Goal: Task Accomplishment & Management: Manage account settings

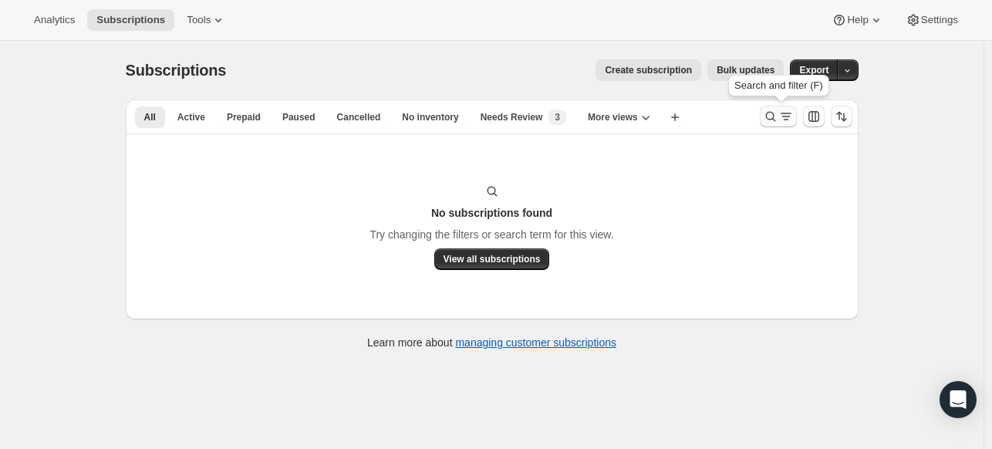
click at [775, 114] on icon "Search and filter results" at bounding box center [770, 116] width 15 height 15
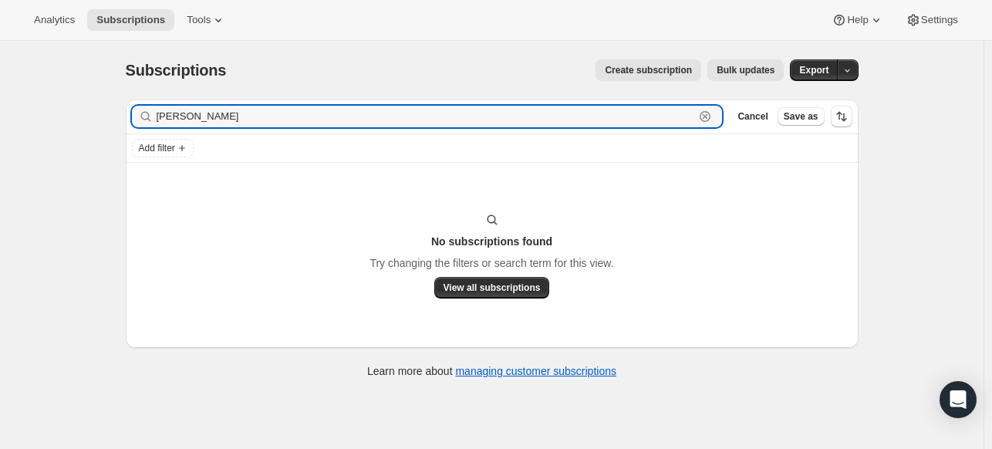
click at [708, 116] on icon "button" at bounding box center [705, 116] width 5 height 5
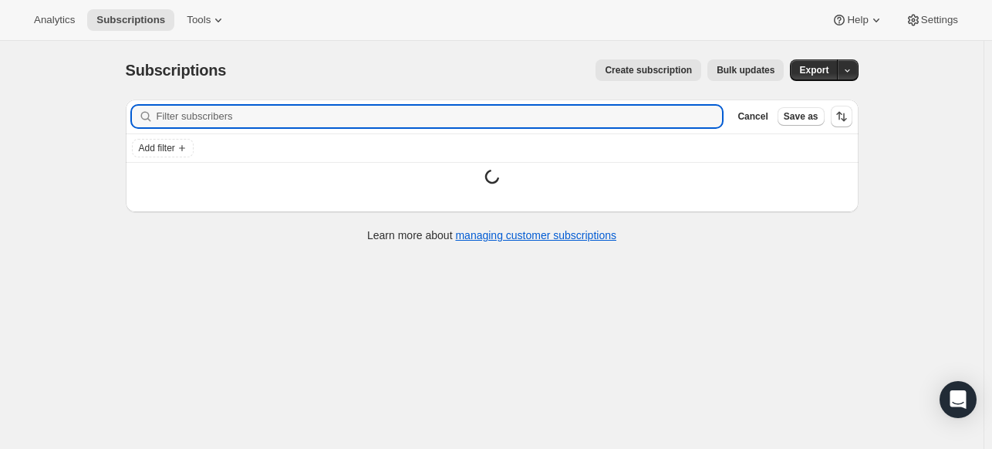
paste input "[EMAIL_ADDRESS][DOMAIN_NAME]"
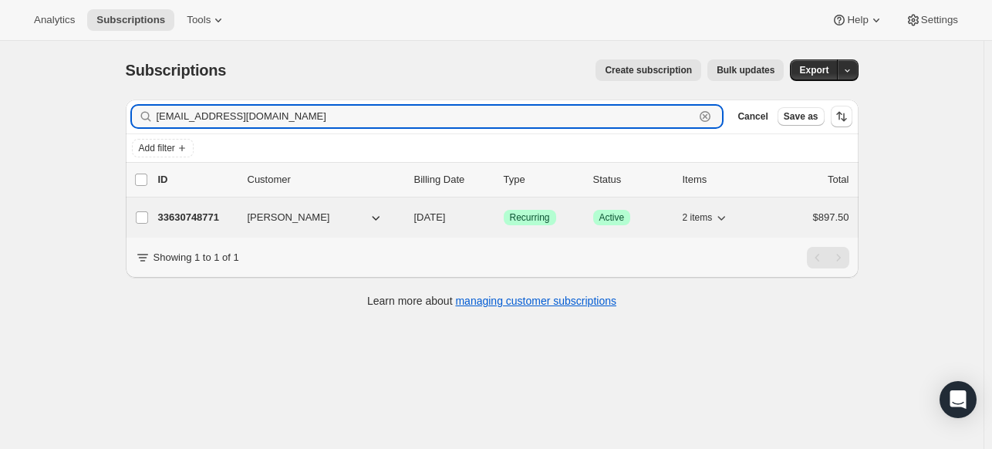
type input "[EMAIL_ADDRESS][DOMAIN_NAME]"
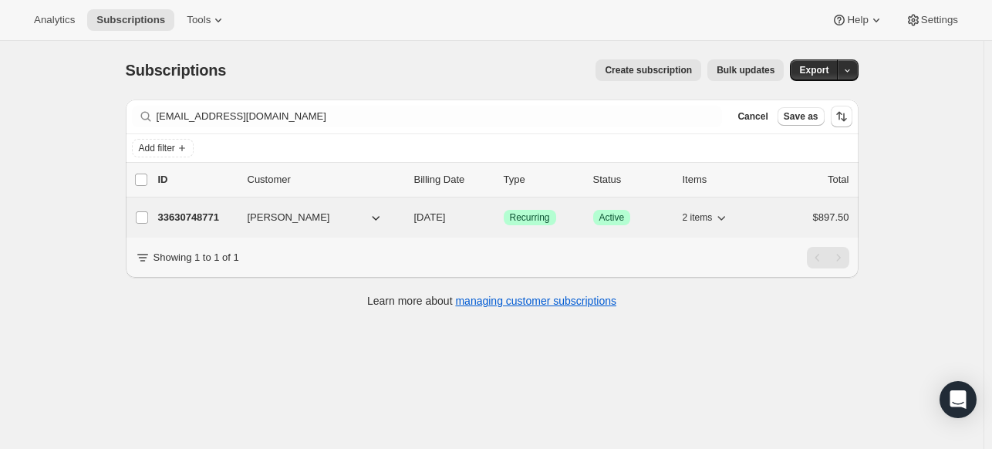
click at [185, 216] on p "33630748771" at bounding box center [196, 217] width 77 height 15
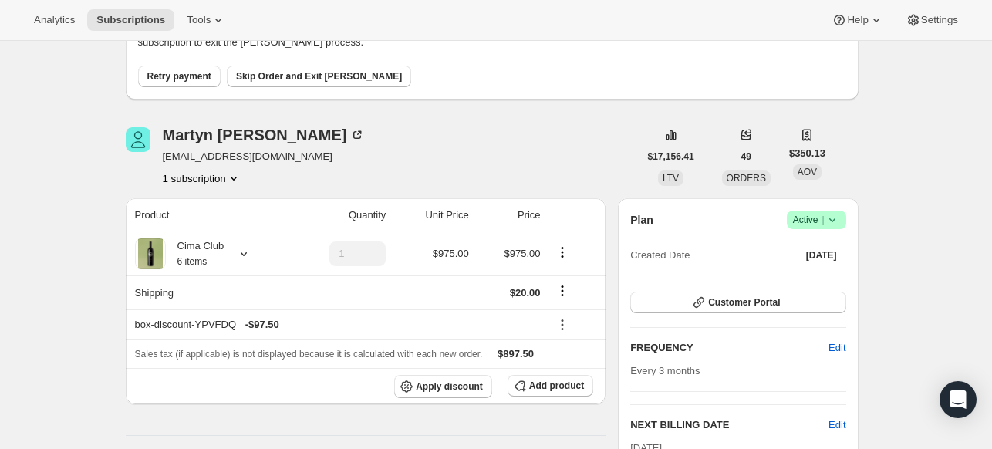
scroll to position [114, 0]
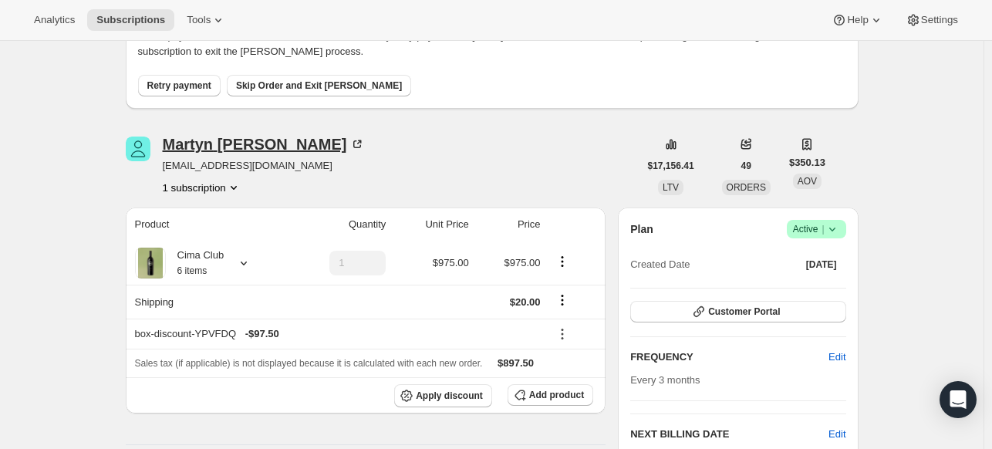
click at [353, 140] on icon at bounding box center [357, 144] width 8 height 8
click at [238, 141] on div "Martyn Sutton" at bounding box center [264, 144] width 203 height 15
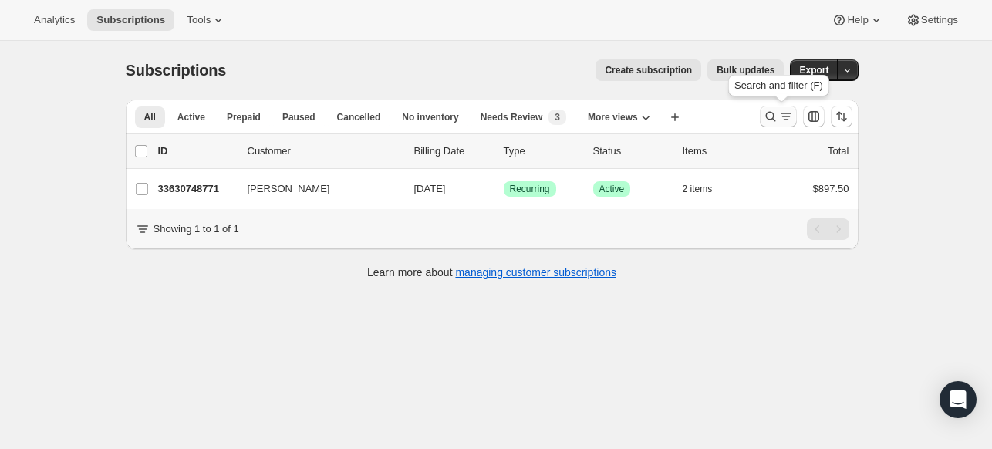
click at [774, 116] on icon "Search and filter results" at bounding box center [770, 116] width 15 height 15
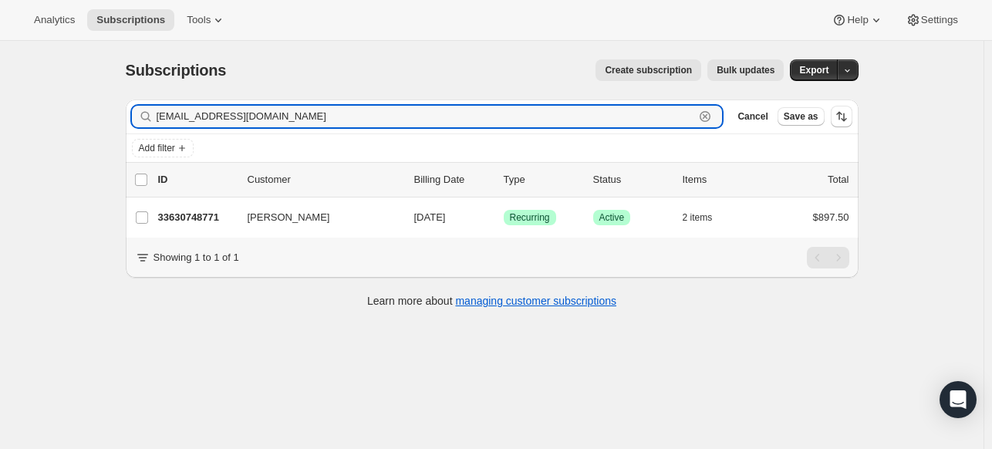
click at [710, 116] on icon "button" at bounding box center [704, 116] width 15 height 15
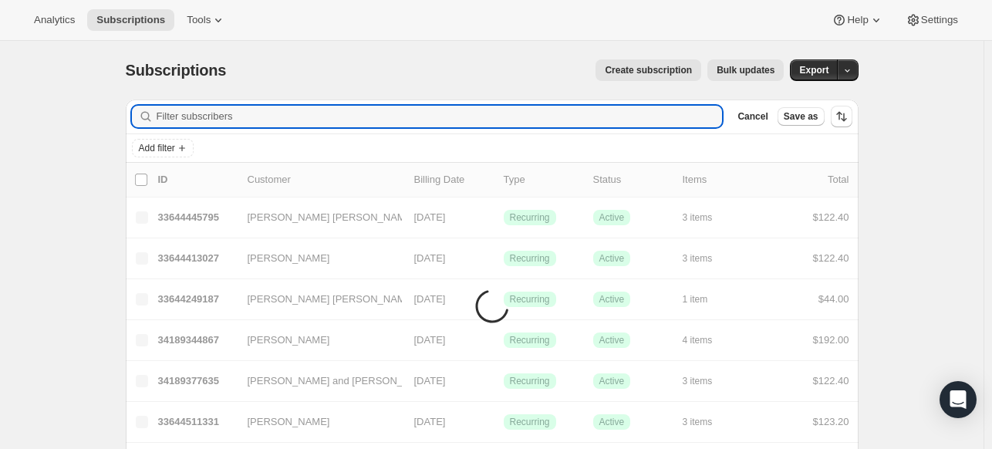
paste input "kam@maddbear.com"
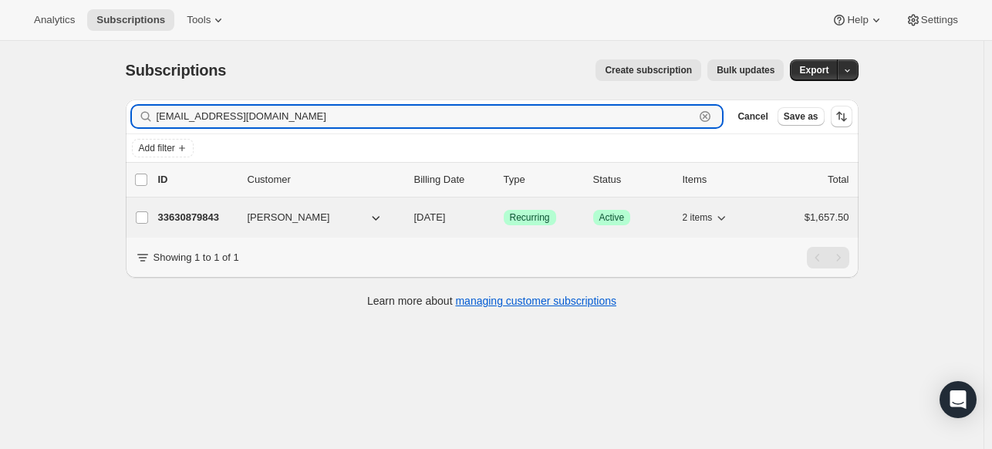
type input "kam@maddbear.com"
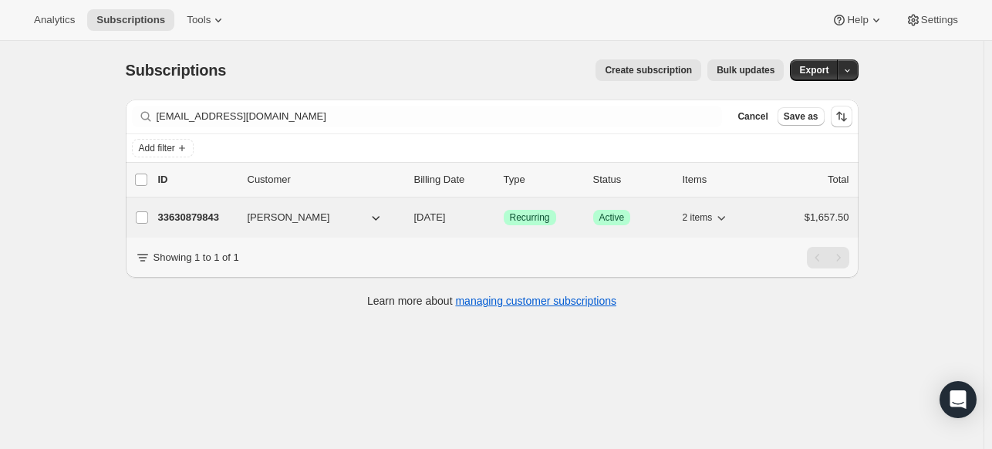
click at [204, 214] on p "33630879843" at bounding box center [196, 217] width 77 height 15
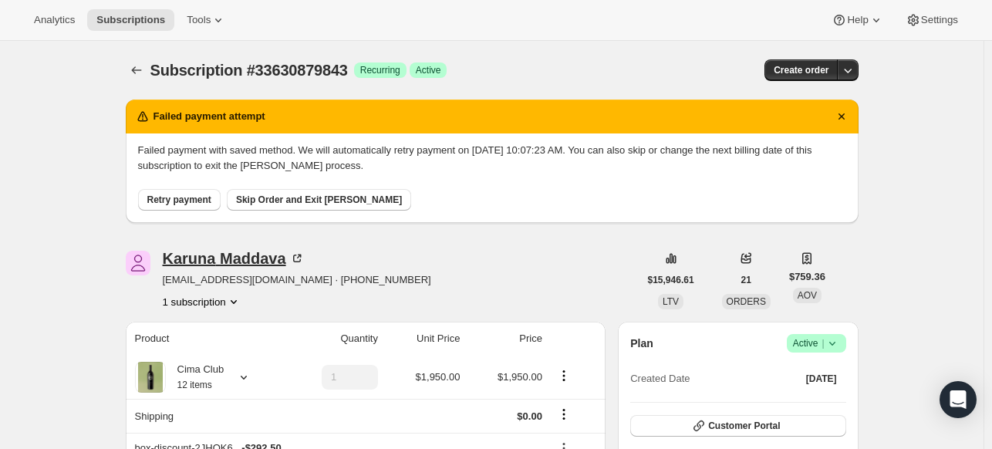
click at [302, 255] on icon at bounding box center [299, 257] width 5 height 5
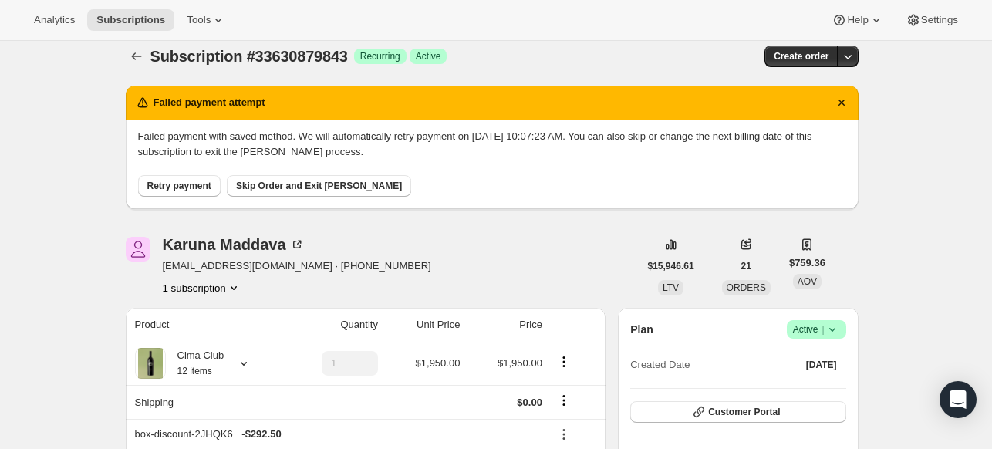
scroll to position [13, 0]
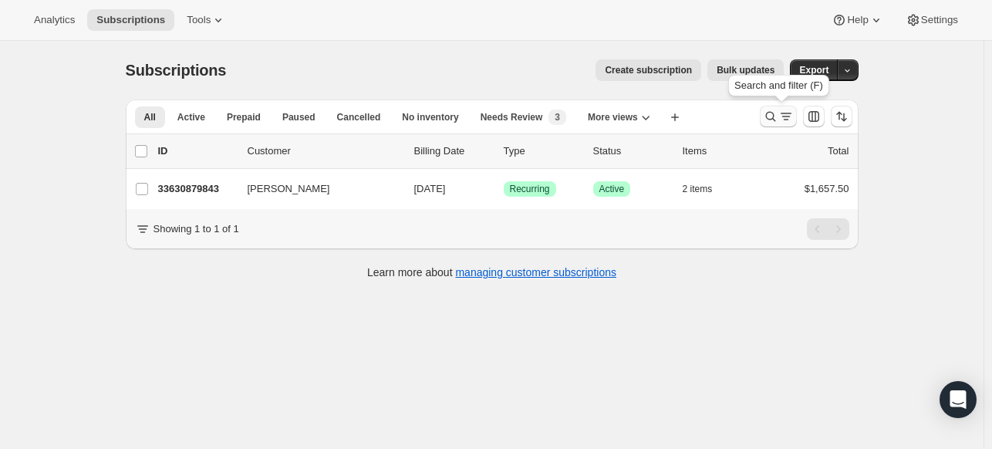
click at [769, 115] on icon "Search and filter results" at bounding box center [770, 117] width 10 height 10
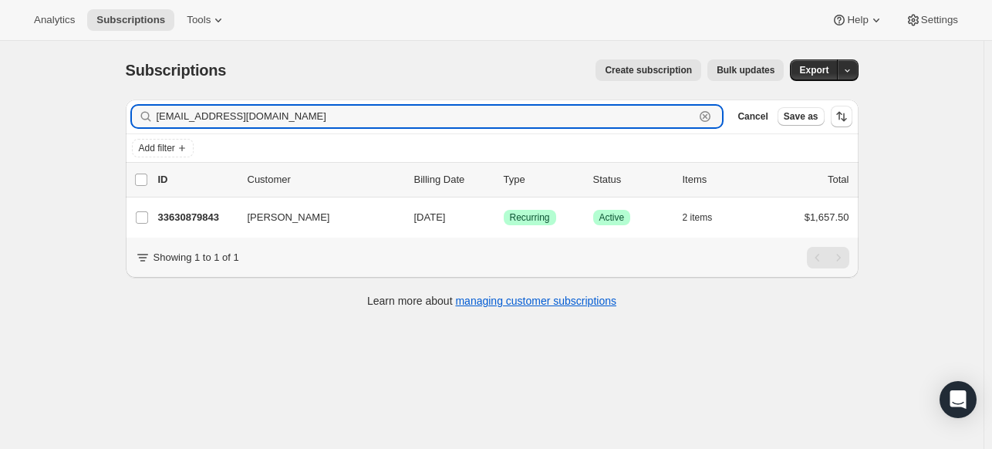
click at [708, 117] on icon "button" at bounding box center [705, 116] width 5 height 5
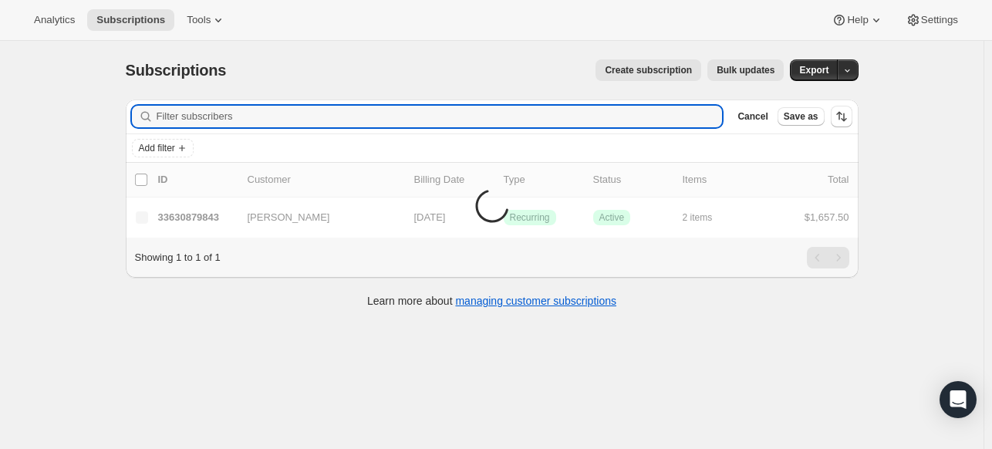
paste input "warren@wmcwilliamsdds.com"
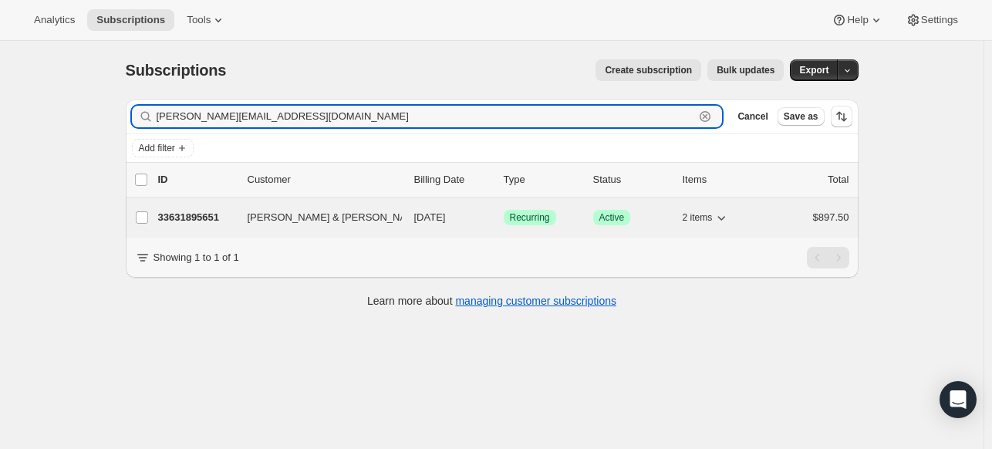
type input "warren@wmcwilliamsdds.com"
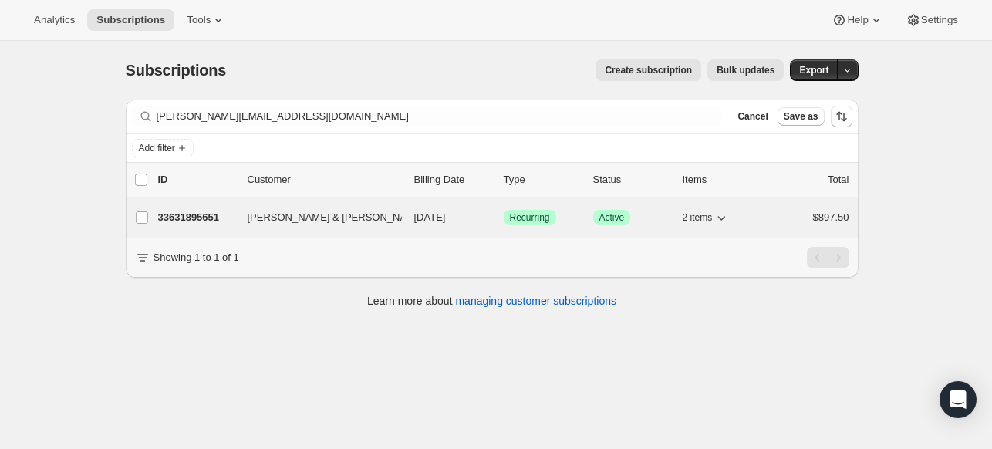
click at [202, 221] on p "33631895651" at bounding box center [196, 217] width 77 height 15
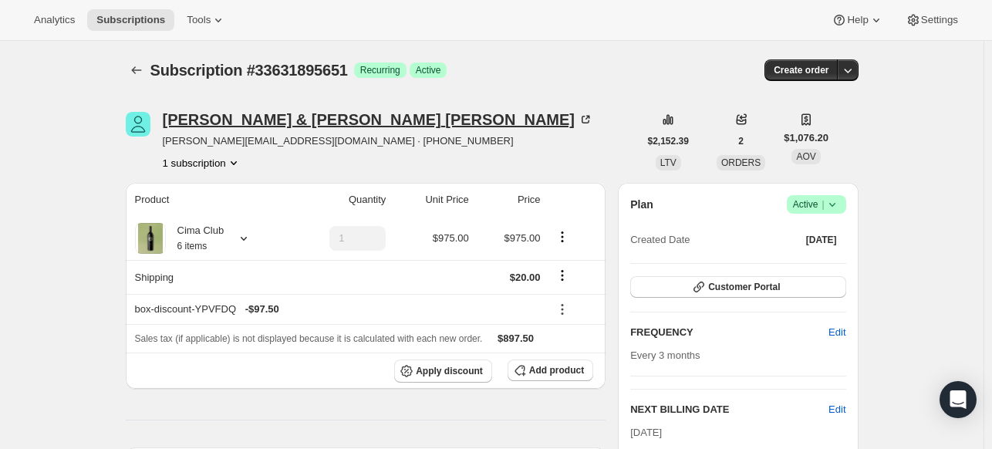
click at [578, 116] on icon at bounding box center [585, 119] width 15 height 15
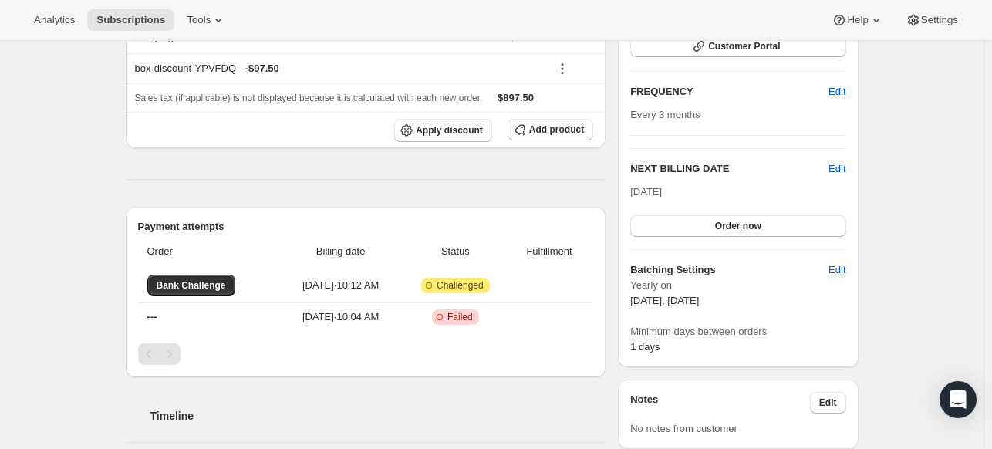
scroll to position [241, 0]
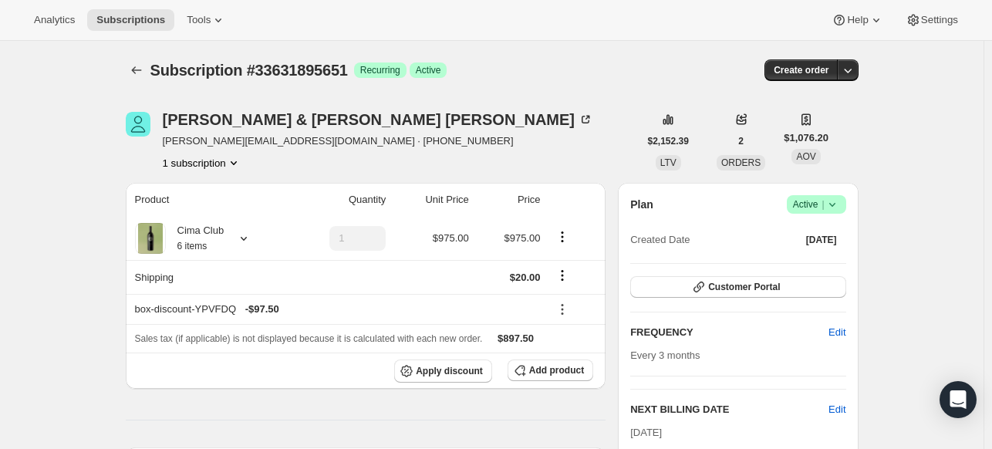
scroll to position [2, 0]
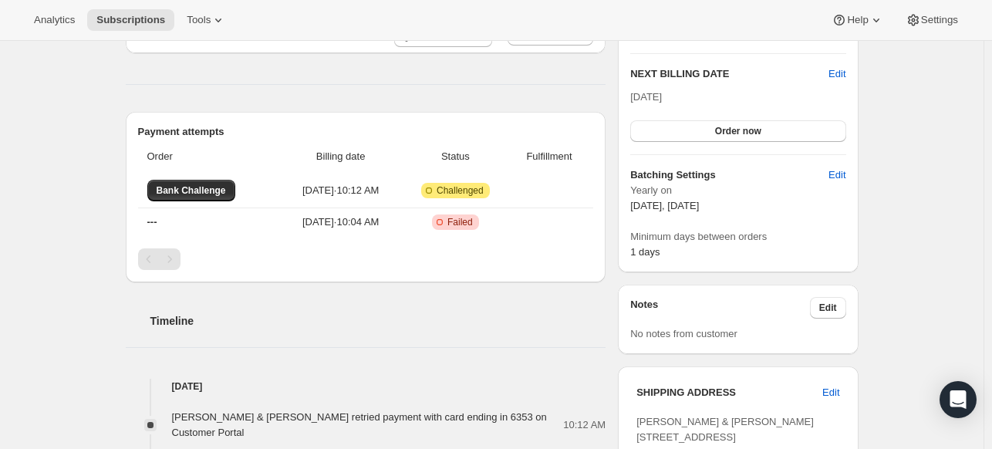
scroll to position [336, 0]
click at [188, 186] on span "Bank Challenge" at bounding box center [191, 190] width 69 height 12
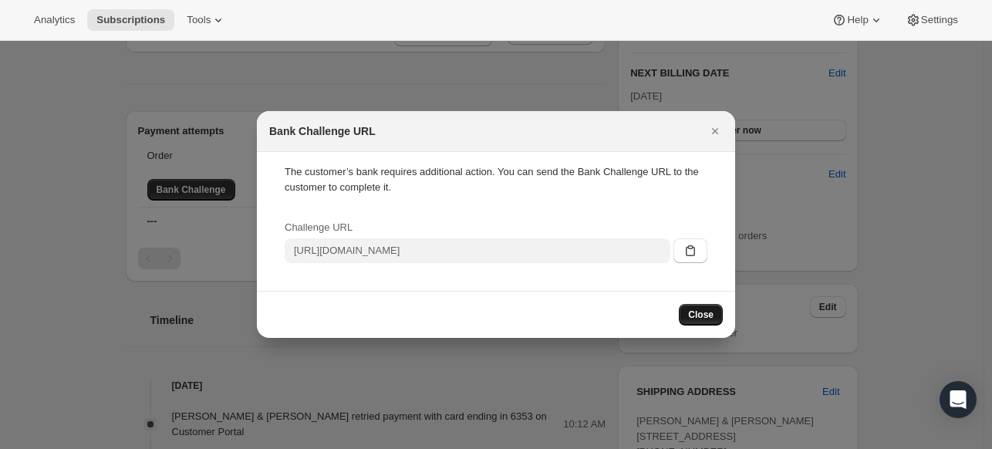
click at [703, 311] on span "Close" at bounding box center [700, 315] width 25 height 12
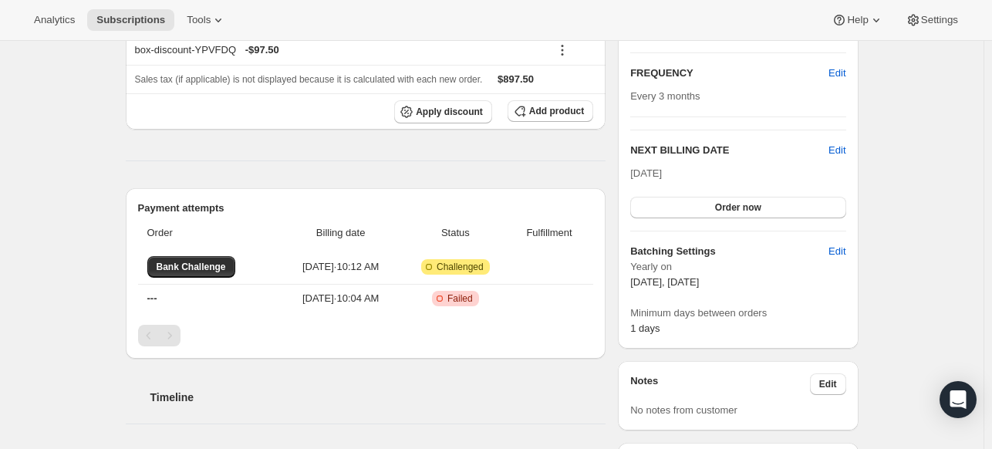
scroll to position [258, 0]
click at [83, 115] on div "Subscription #33631895651. This page is ready Subscription #33631895651 Success…" at bounding box center [491, 452] width 983 height 1338
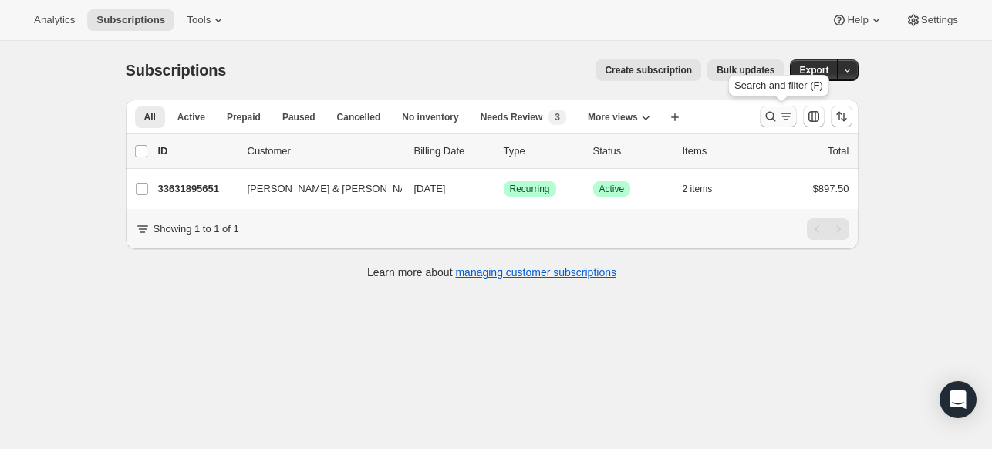
click at [770, 116] on icon "Search and filter results" at bounding box center [770, 116] width 15 height 15
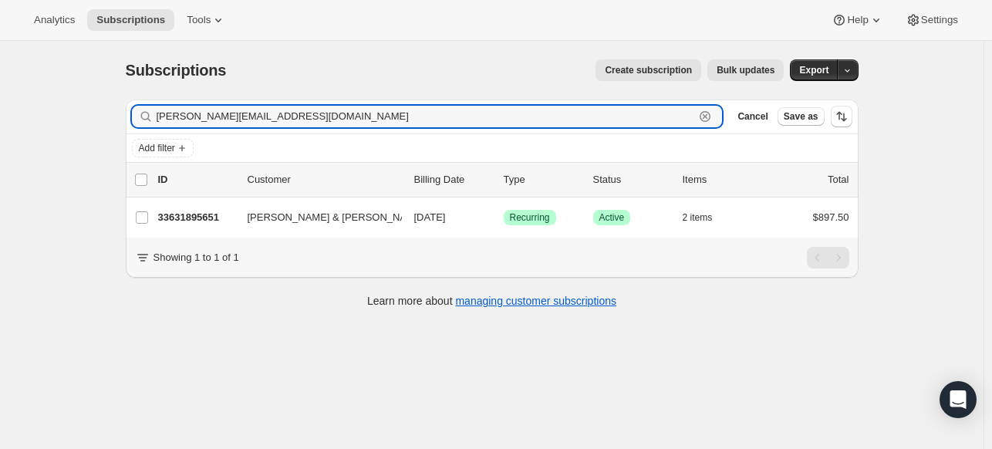
click at [709, 110] on icon "button" at bounding box center [704, 116] width 15 height 15
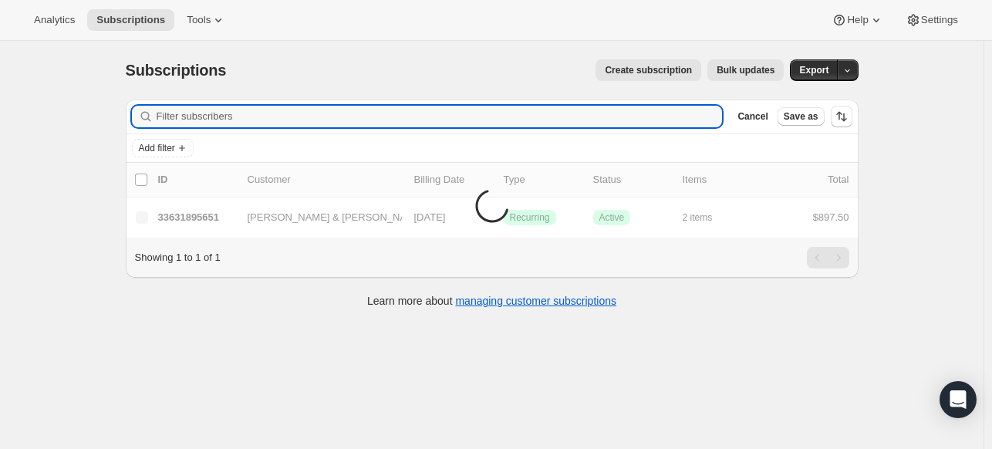
paste input "Martyn Sutton"
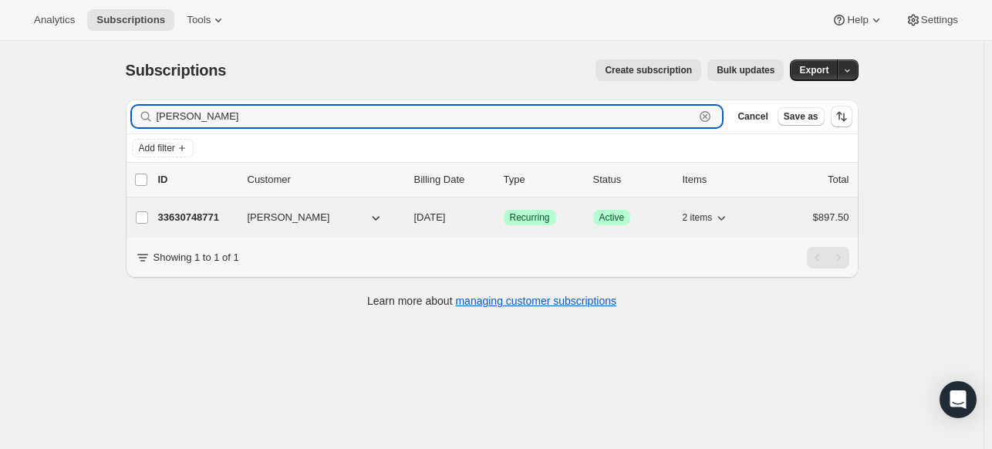
type input "Martyn Sutton"
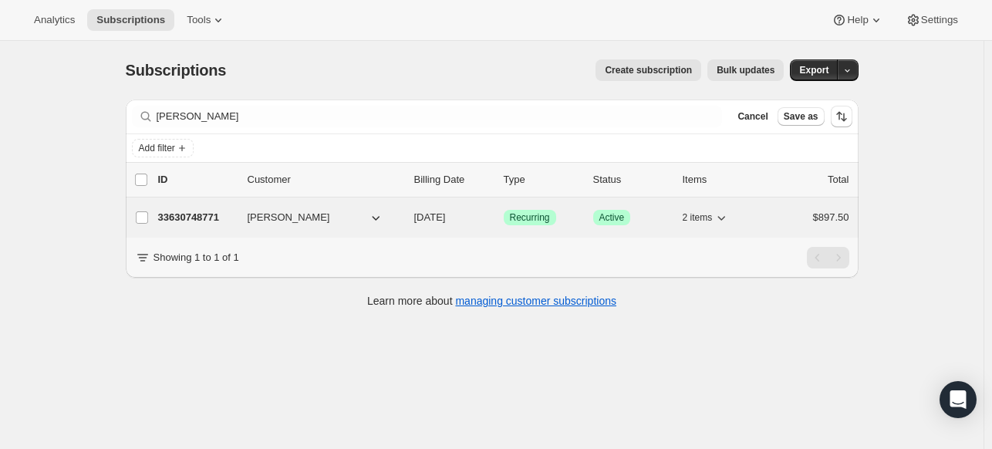
click at [229, 210] on p "33630748771" at bounding box center [196, 217] width 77 height 15
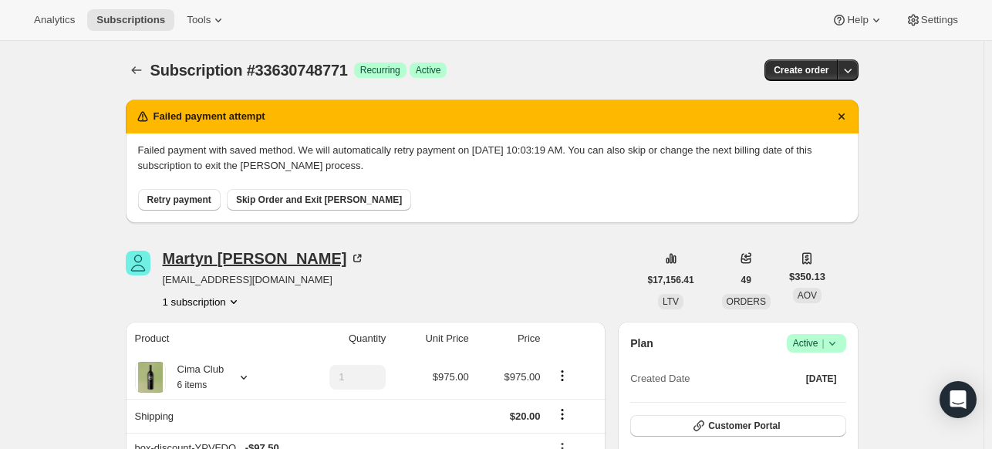
click at [349, 258] on icon at bounding box center [356, 258] width 15 height 15
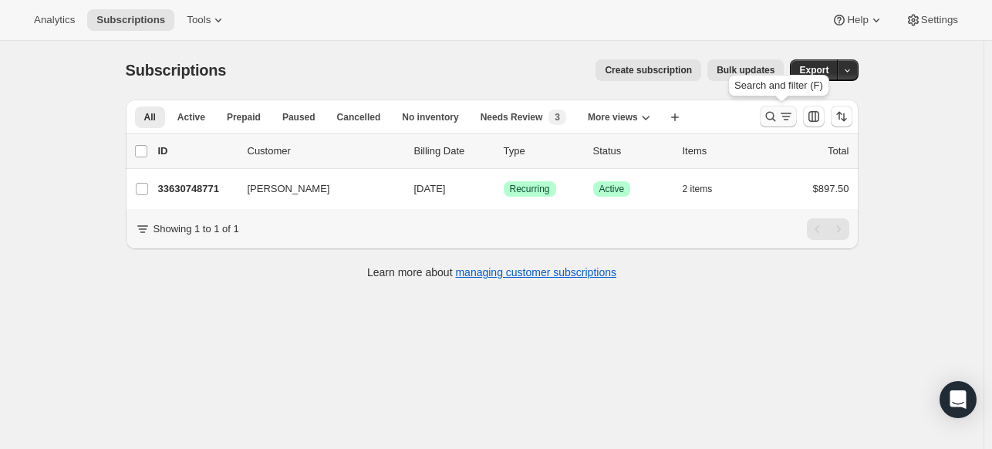
click at [775, 115] on icon "Search and filter results" at bounding box center [770, 117] width 10 height 10
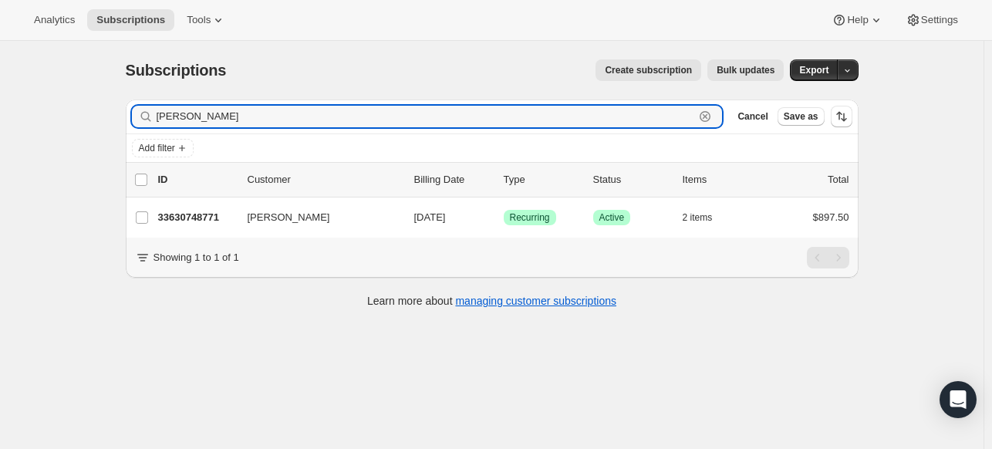
click at [706, 115] on icon "button" at bounding box center [705, 116] width 5 height 5
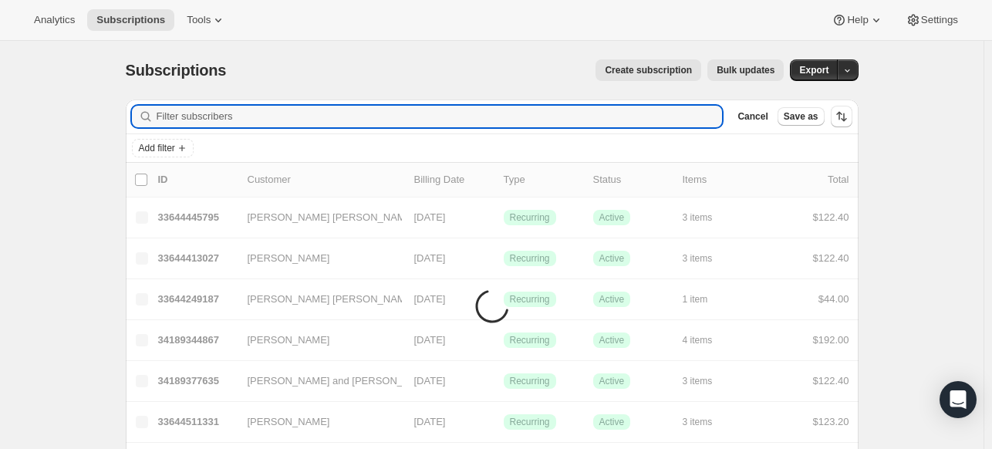
paste input "mpowers0803@gmail.com"
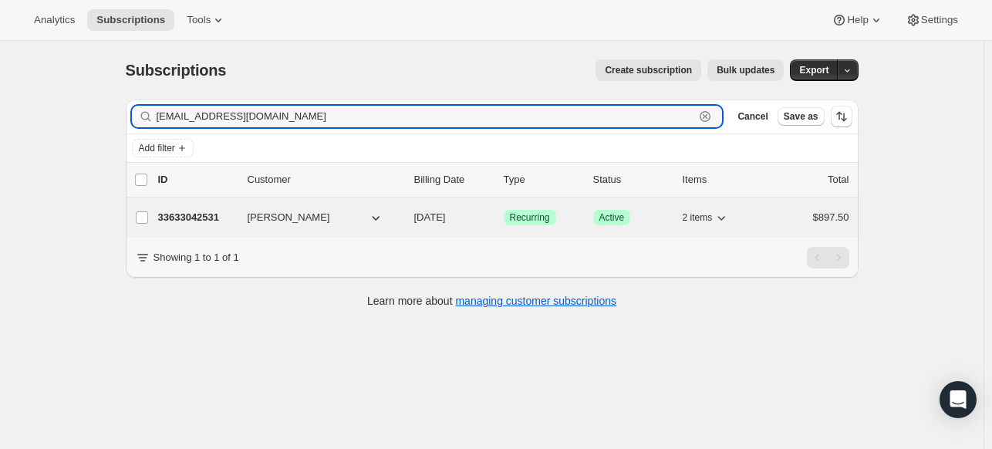
type input "mpowers0803@gmail.com"
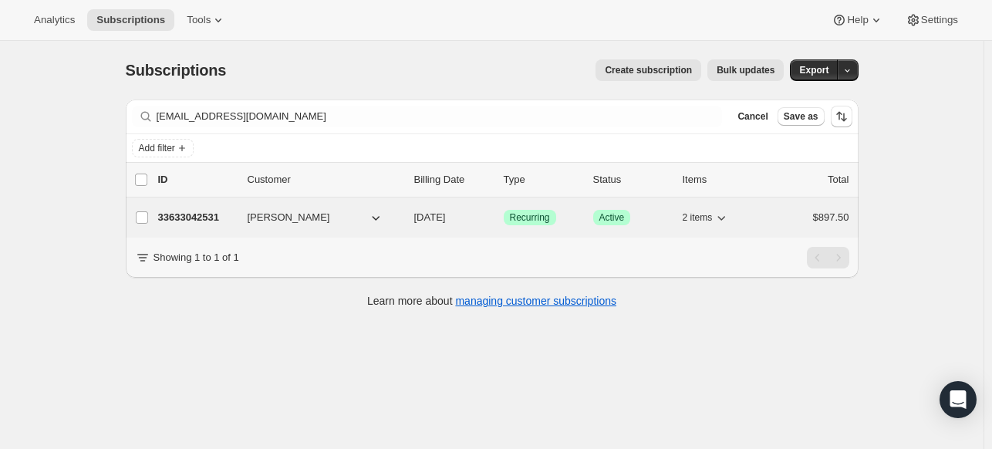
click at [201, 212] on p "33633042531" at bounding box center [196, 217] width 77 height 15
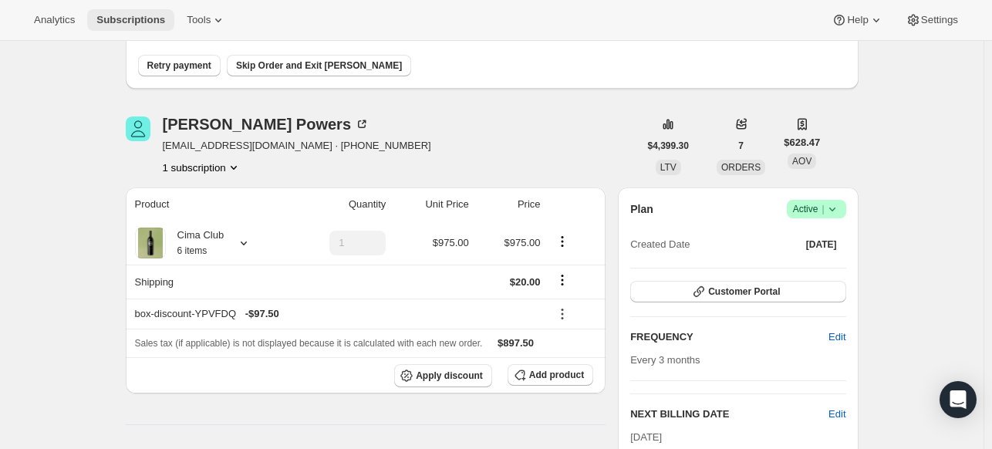
scroll to position [133, 0]
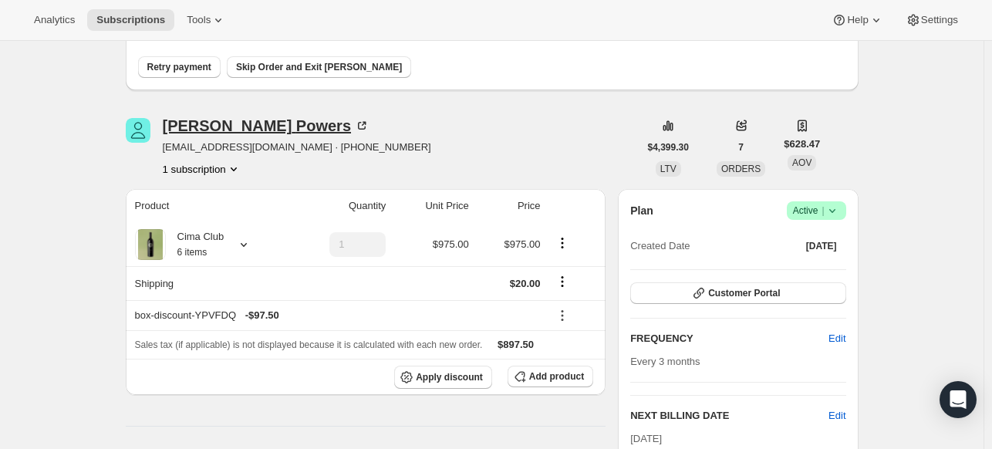
click at [354, 121] on icon at bounding box center [361, 125] width 15 height 15
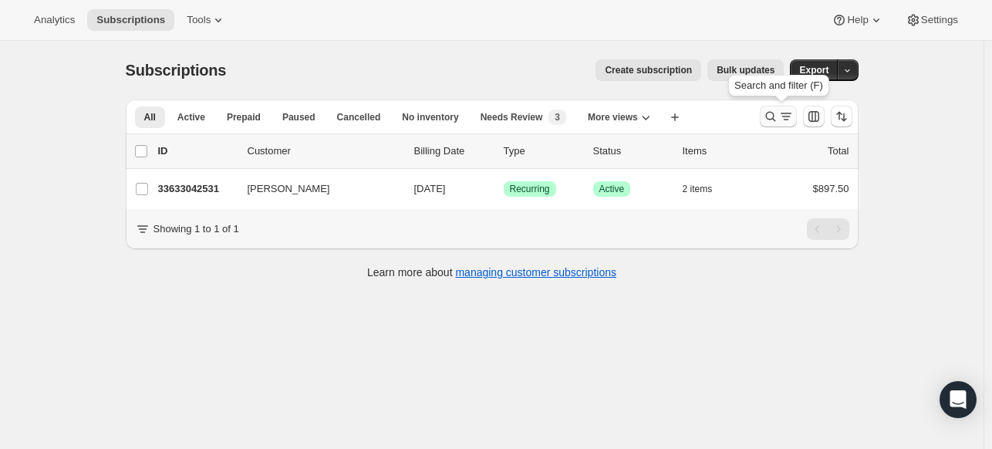
click at [773, 110] on icon "Search and filter results" at bounding box center [770, 116] width 15 height 15
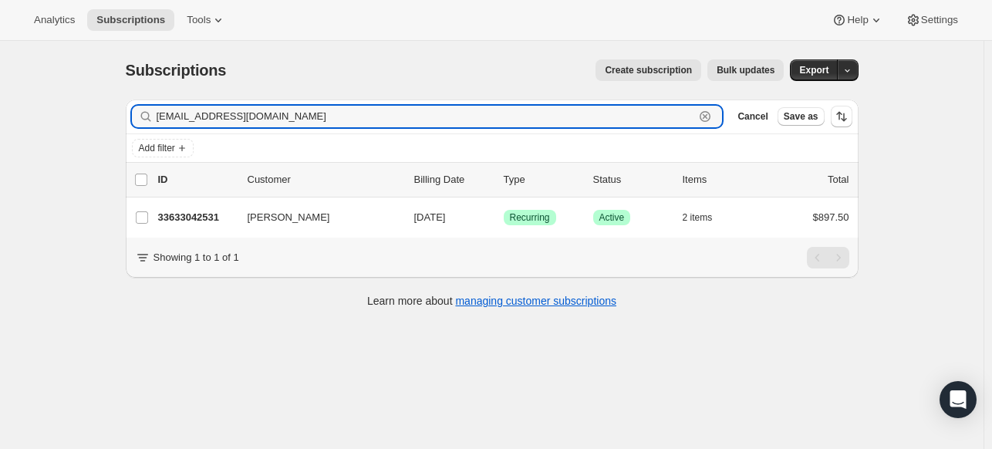
click at [706, 111] on icon "button" at bounding box center [705, 116] width 11 height 11
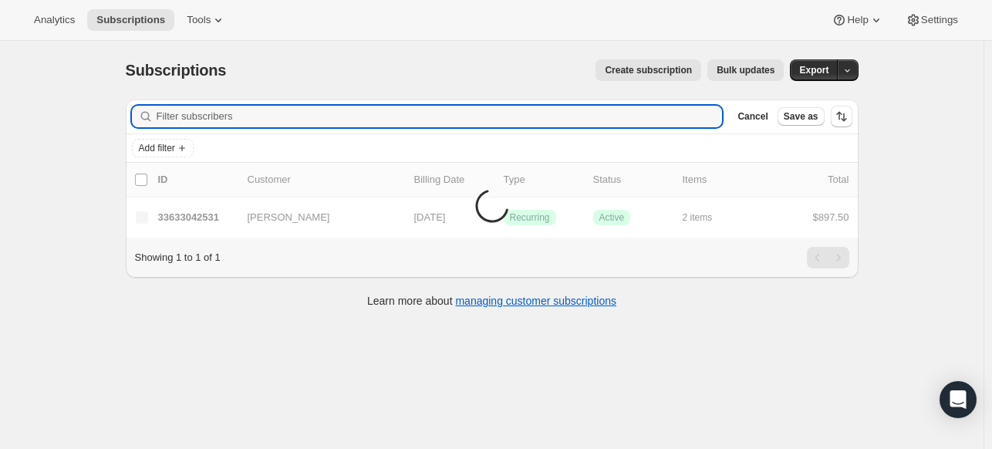
paste input "janeenolds@gmail.com"
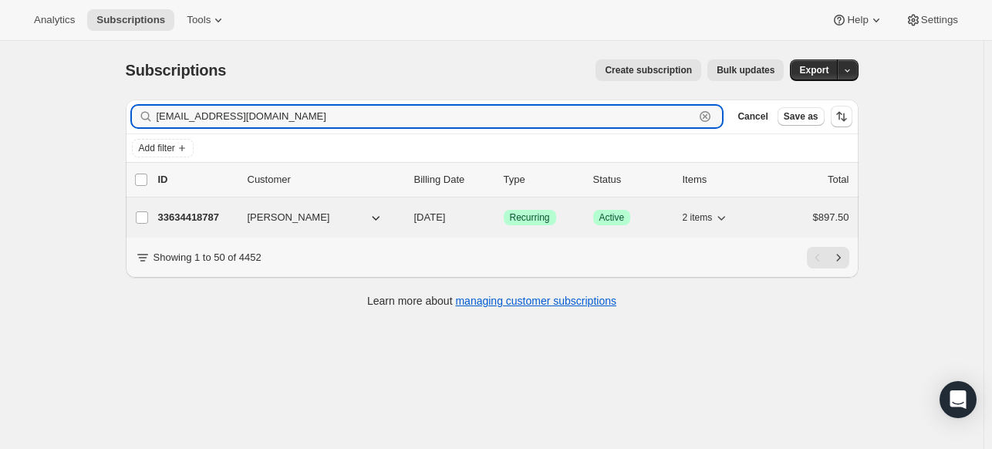
type input "janeenolds@gmail.com"
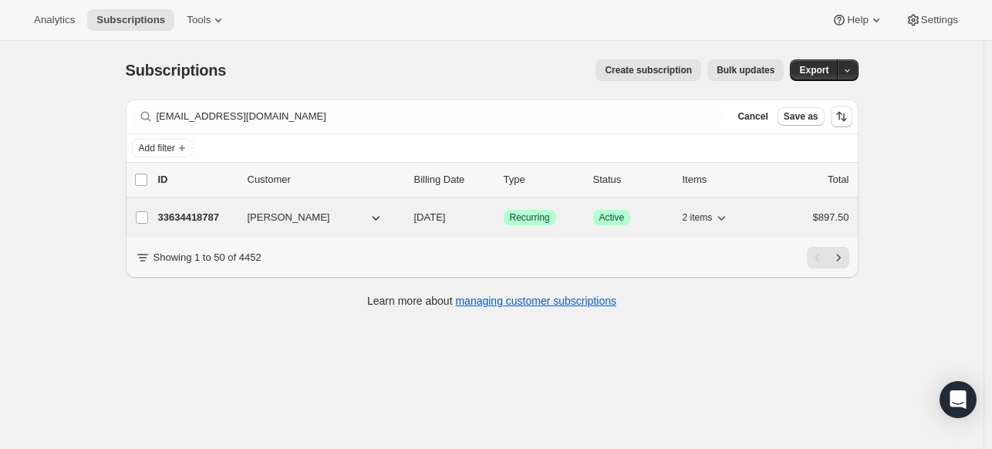
click at [207, 210] on p "33634418787" at bounding box center [196, 217] width 77 height 15
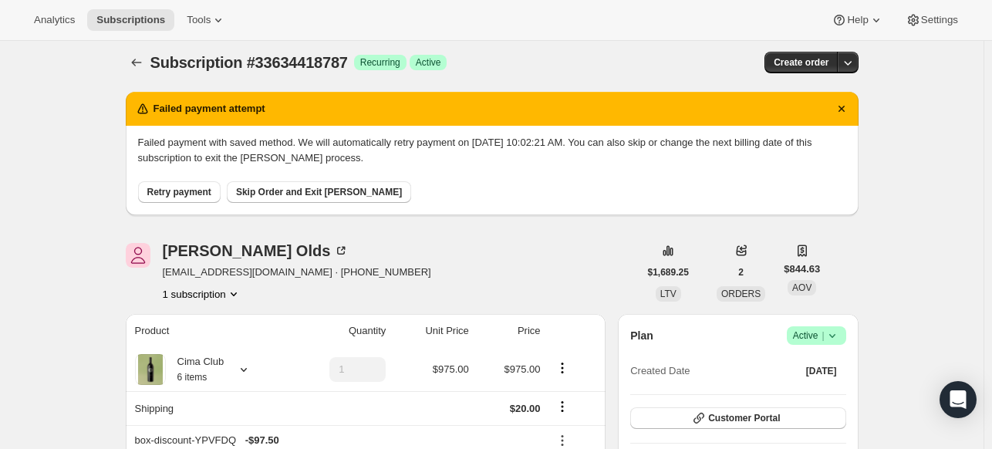
scroll to position [8, 0]
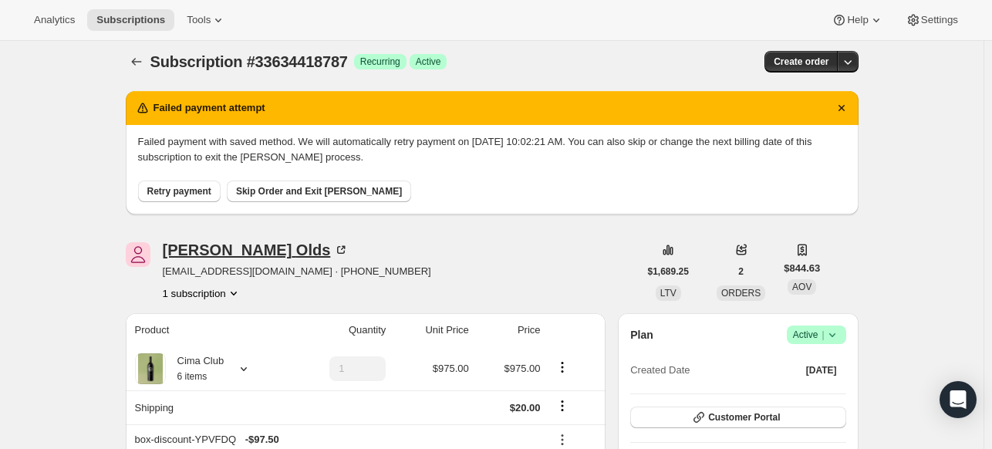
click at [337, 250] on icon at bounding box center [341, 250] width 8 height 8
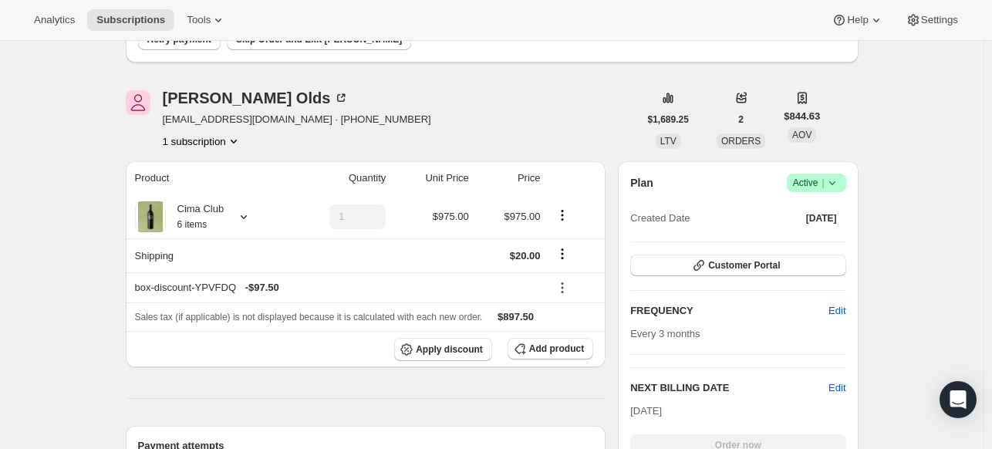
scroll to position [160, 0]
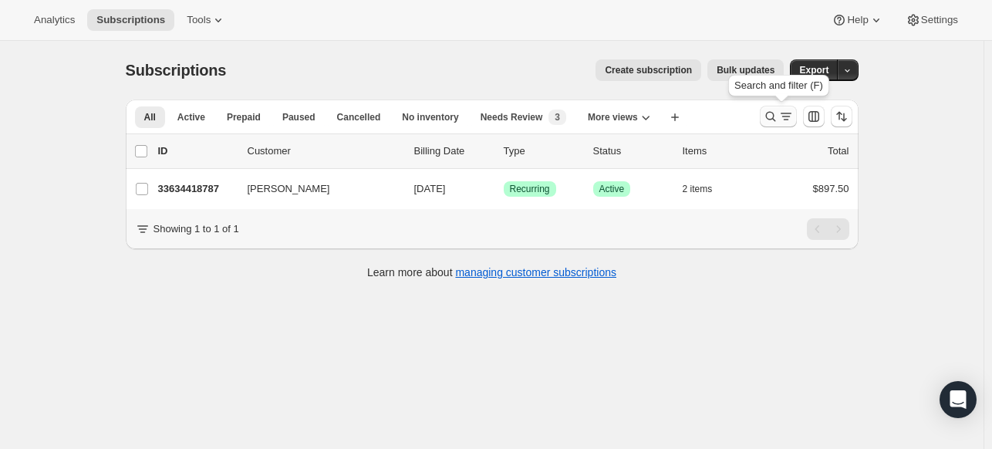
click at [770, 122] on icon "Search and filter results" at bounding box center [770, 116] width 15 height 15
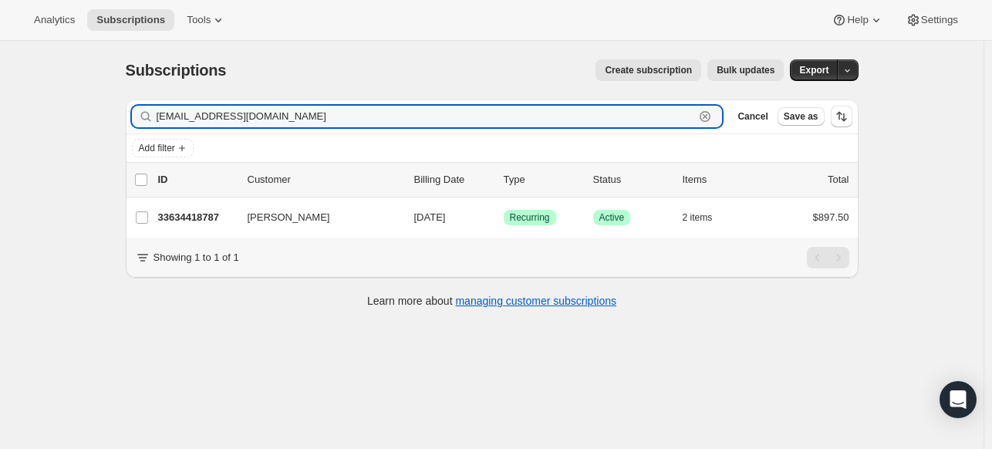
click at [706, 116] on icon "button" at bounding box center [704, 116] width 15 height 15
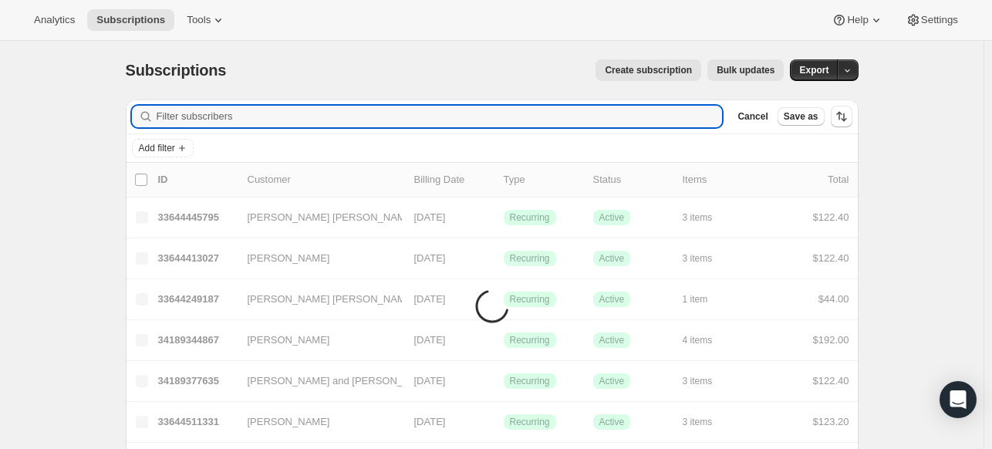
paste input "janey.atherton@gmail.com"
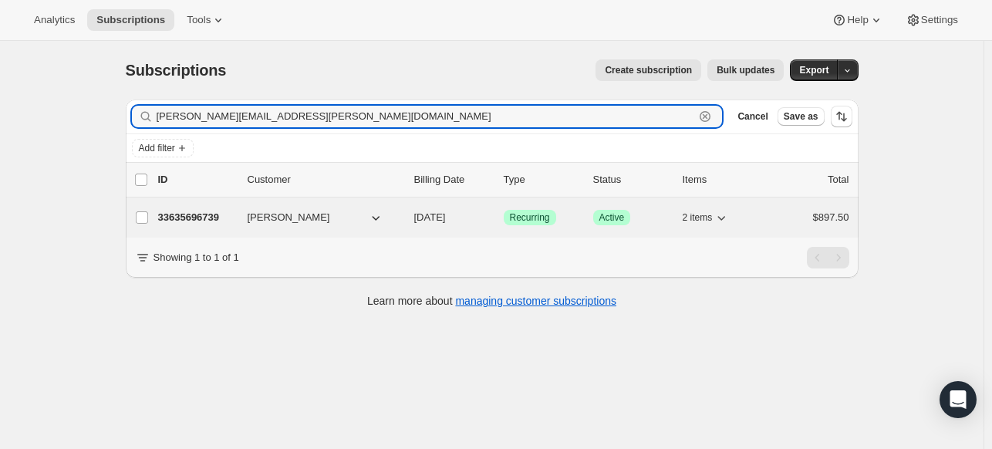
type input "janey.atherton@gmail.com"
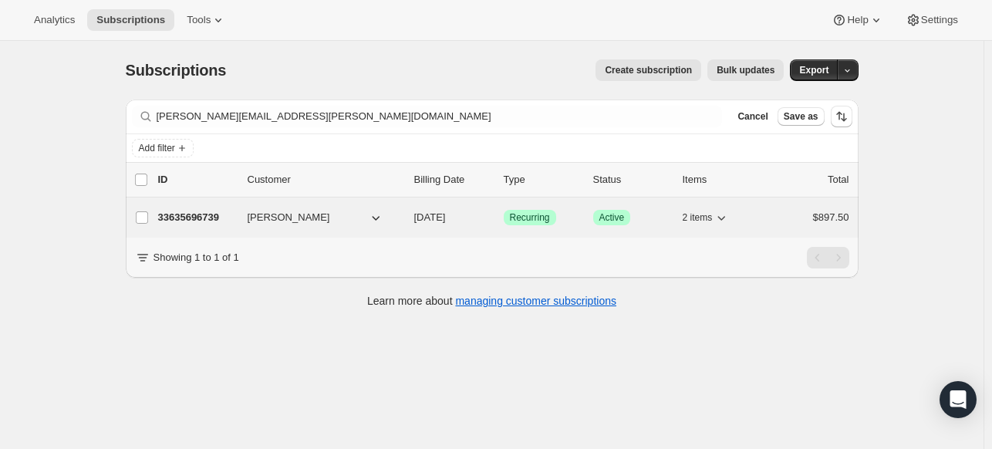
click at [202, 223] on p "33635696739" at bounding box center [196, 217] width 77 height 15
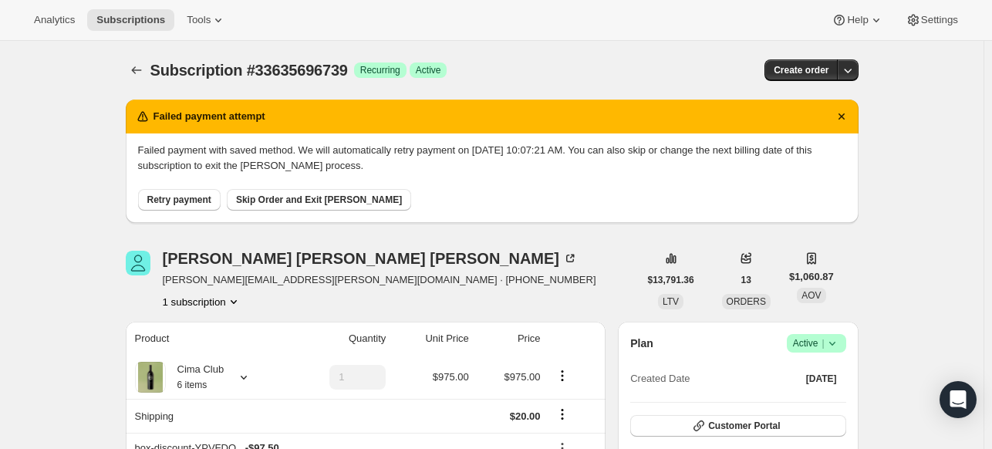
drag, startPoint x: 141, startPoint y: 15, endPoint x: 64, endPoint y: 183, distance: 184.3
click at [562, 255] on icon at bounding box center [569, 258] width 15 height 15
click at [562, 259] on icon at bounding box center [569, 258] width 15 height 15
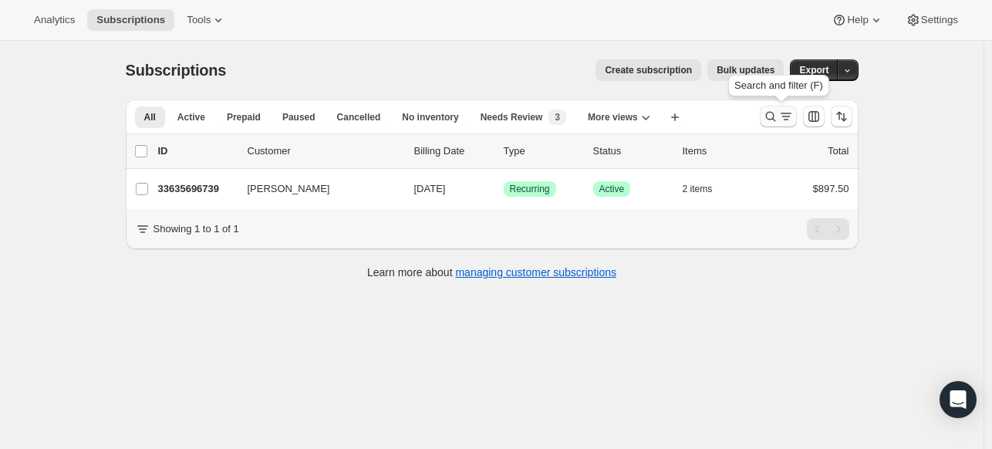
click at [772, 120] on icon "Search and filter results" at bounding box center [770, 117] width 10 height 10
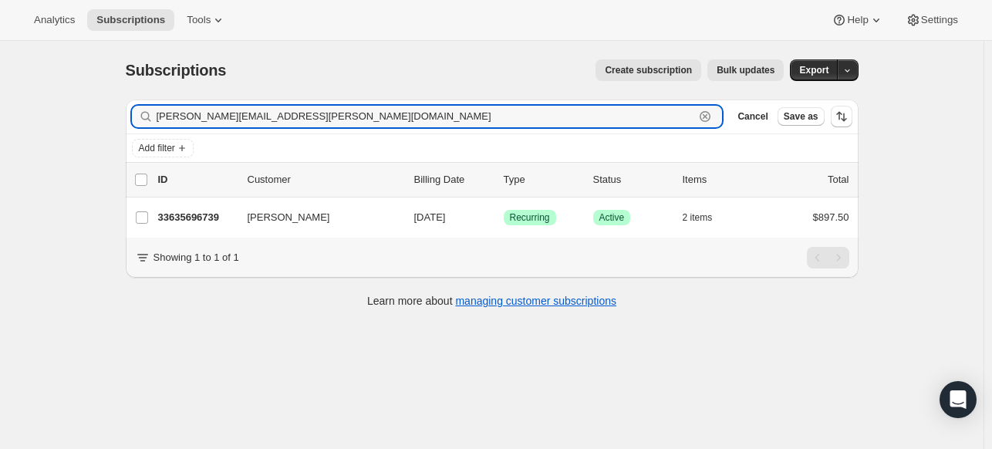
click at [710, 123] on icon "button" at bounding box center [704, 116] width 15 height 15
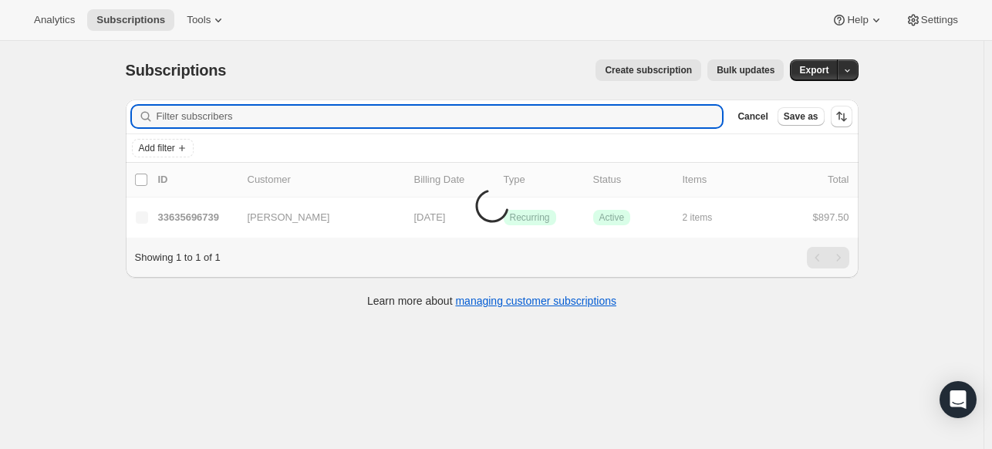
paste input "shalasummey@gmail.com"
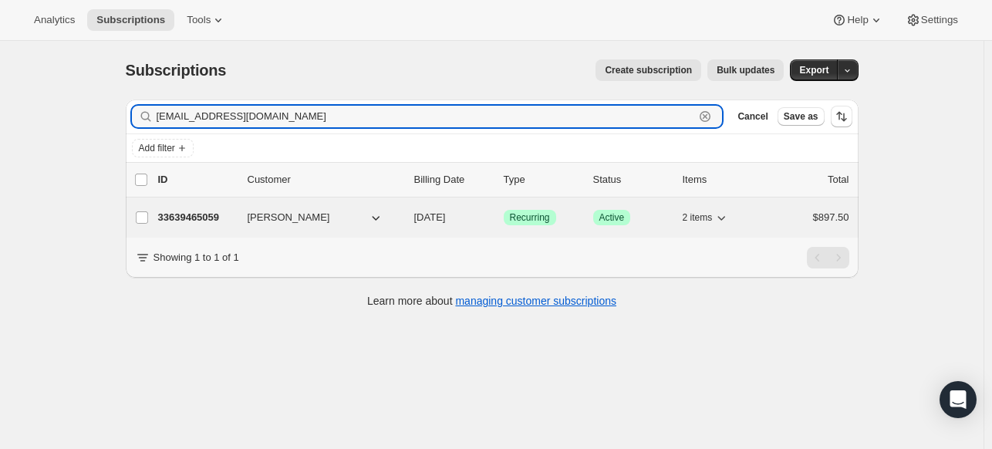
type input "shalasummey@gmail.com"
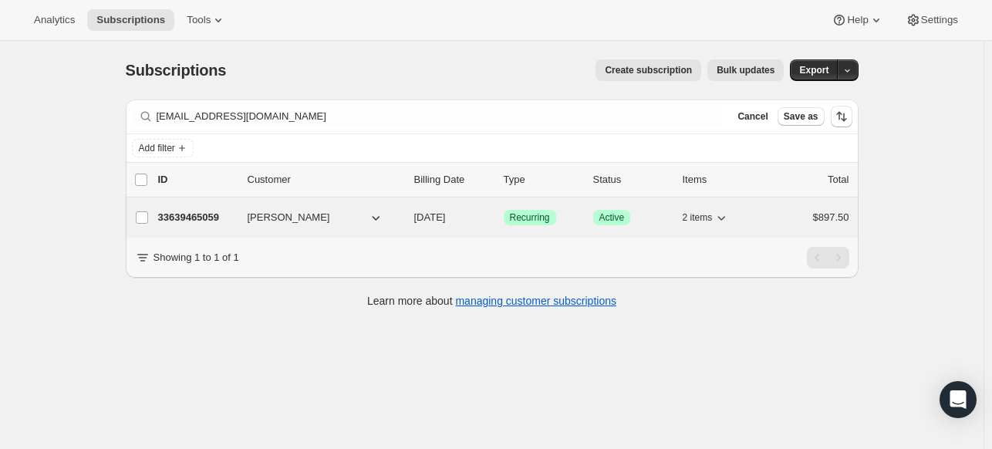
click at [214, 211] on p "33639465059" at bounding box center [196, 217] width 77 height 15
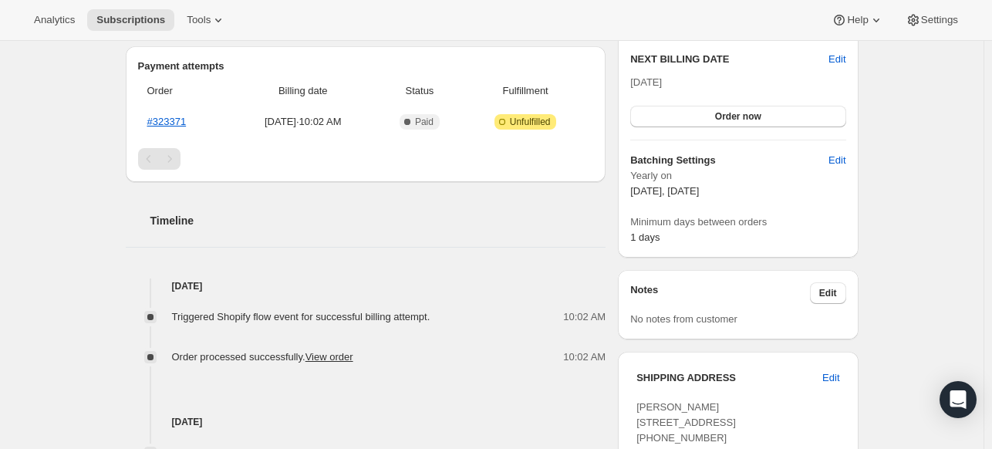
scroll to position [362, 0]
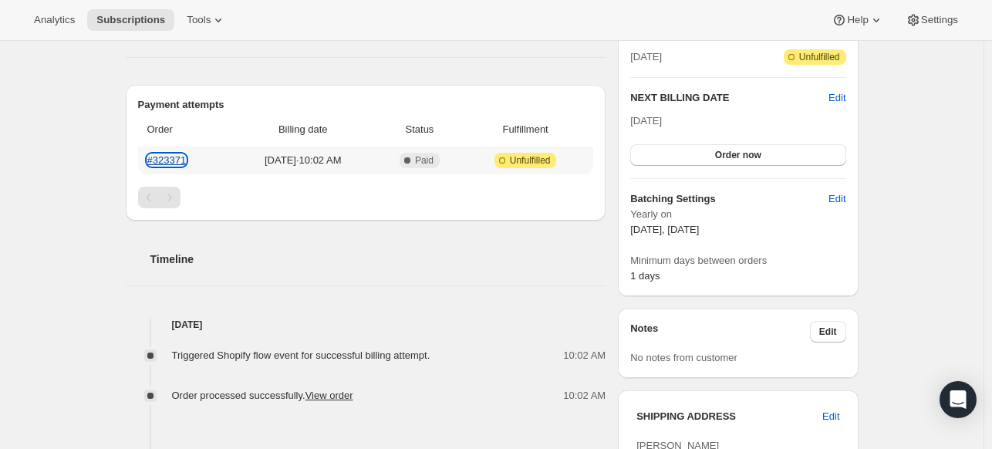
click at [178, 158] on link "#323371" at bounding box center [166, 160] width 39 height 12
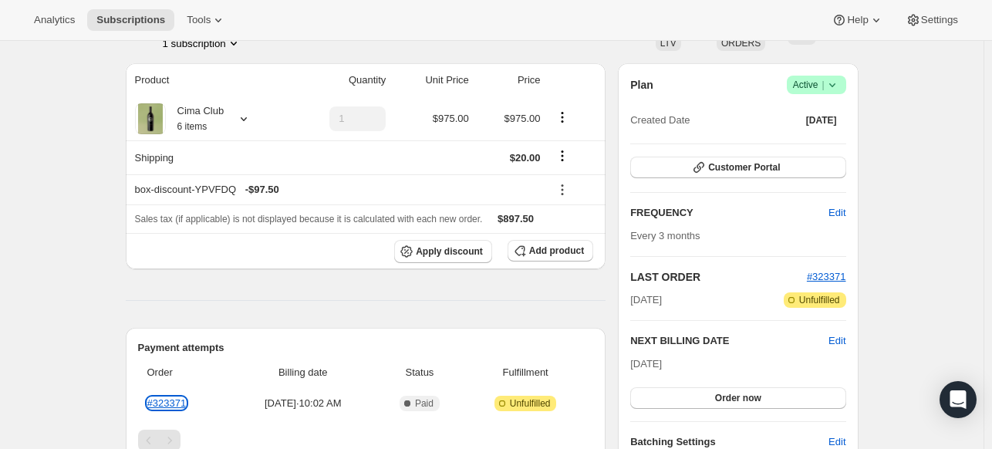
scroll to position [0, 0]
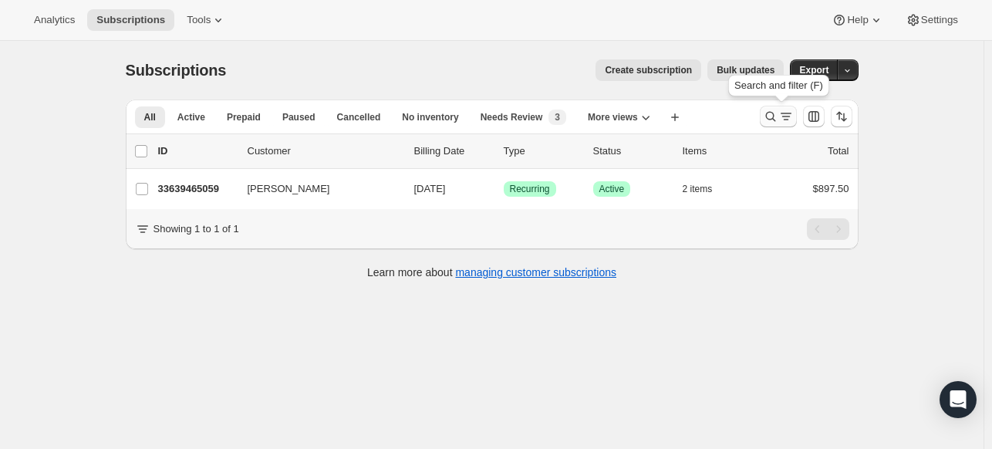
click at [774, 119] on icon "Search and filter results" at bounding box center [770, 116] width 15 height 15
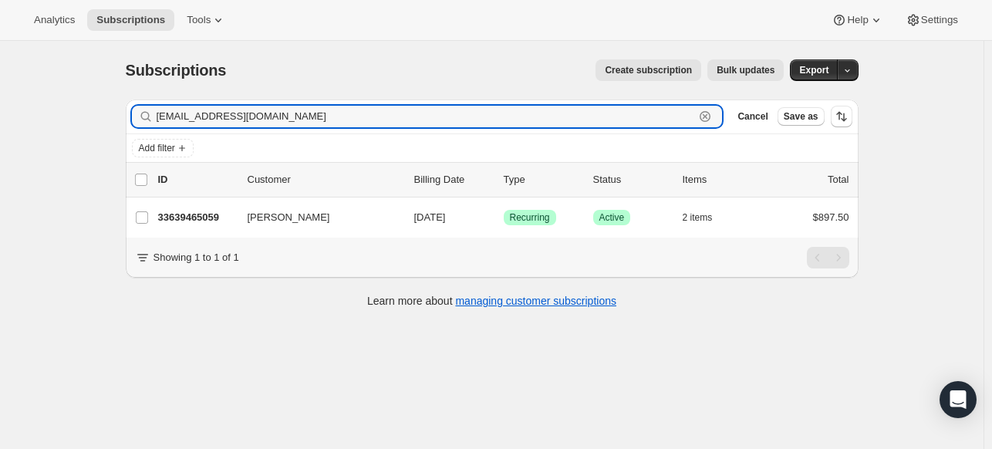
click at [710, 116] on icon "button" at bounding box center [704, 116] width 15 height 15
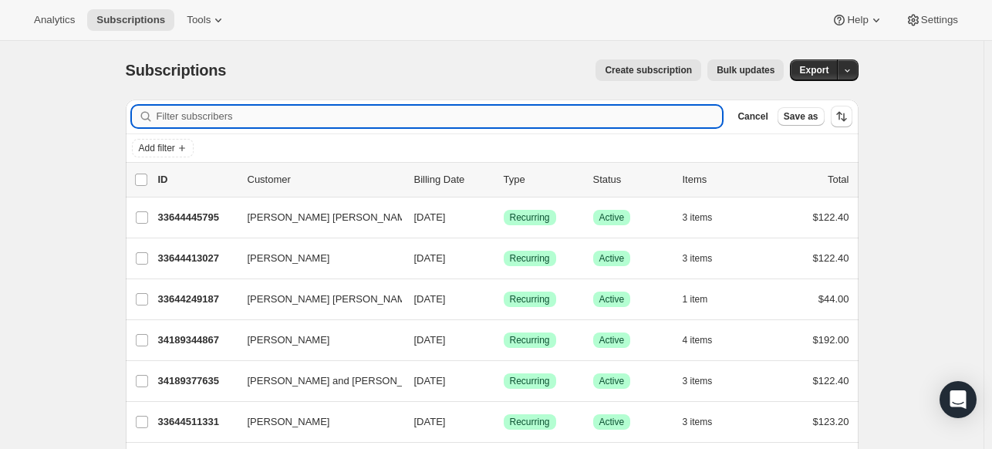
click at [201, 115] on input "Filter subscribers" at bounding box center [440, 117] width 566 height 22
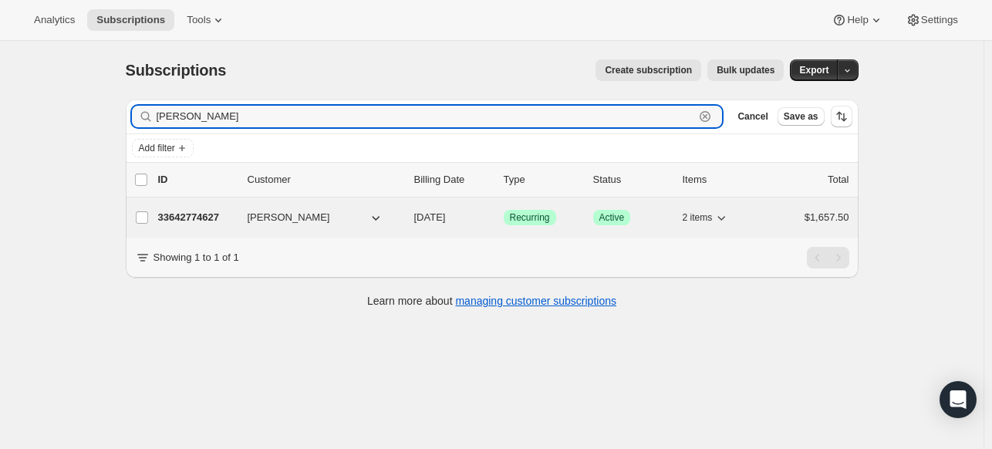
type input "beatty"
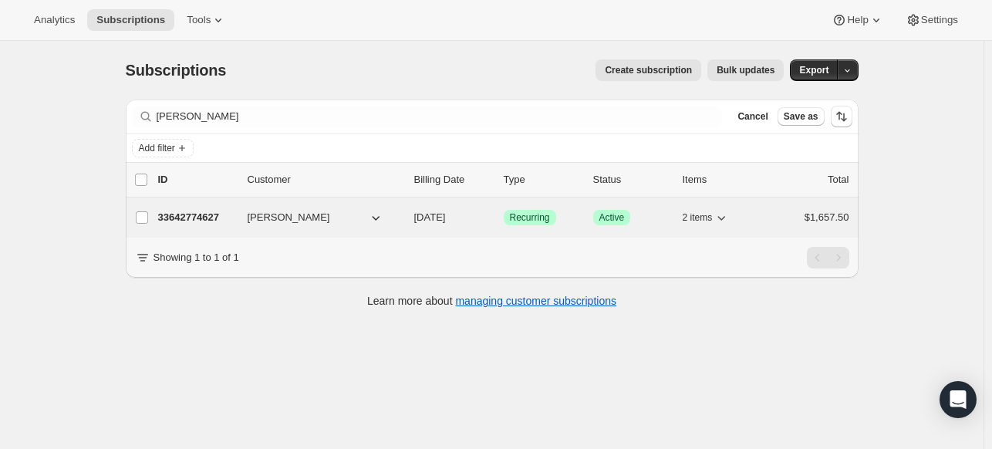
click at [196, 214] on p "33642774627" at bounding box center [196, 217] width 77 height 15
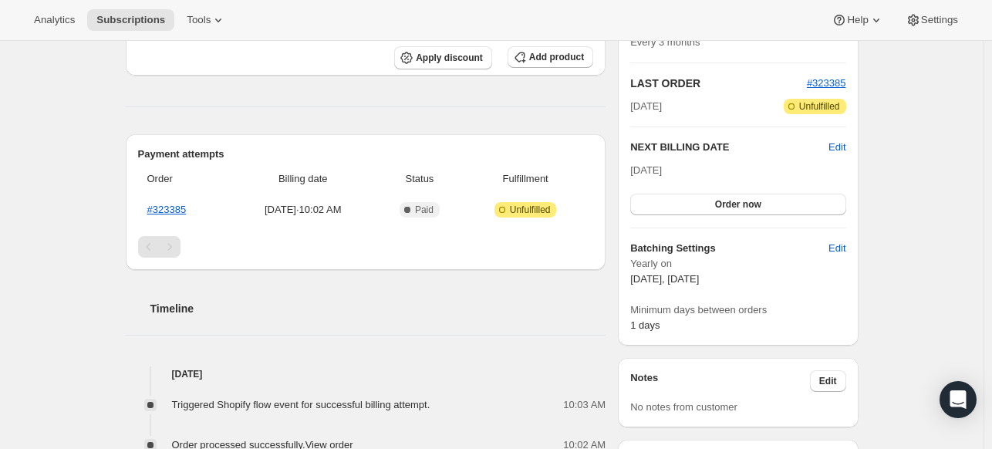
scroll to position [312, 0]
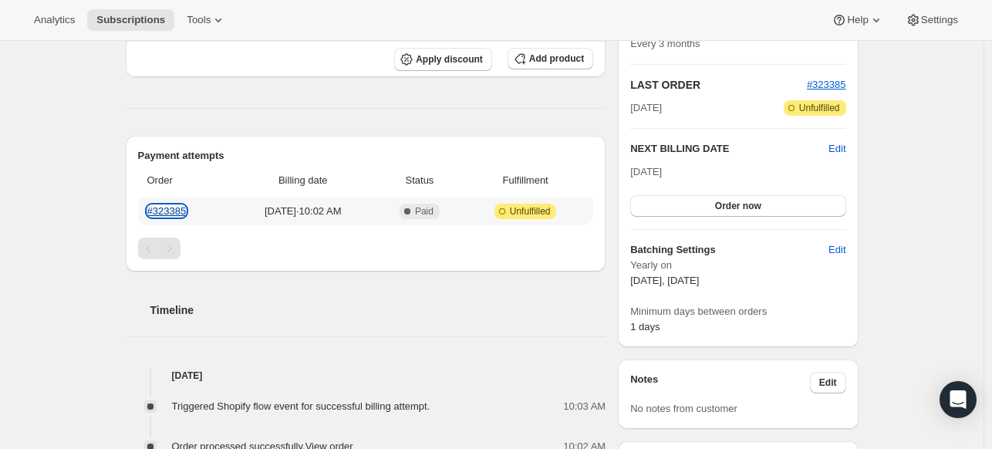
click at [185, 210] on link "#323385" at bounding box center [166, 211] width 39 height 12
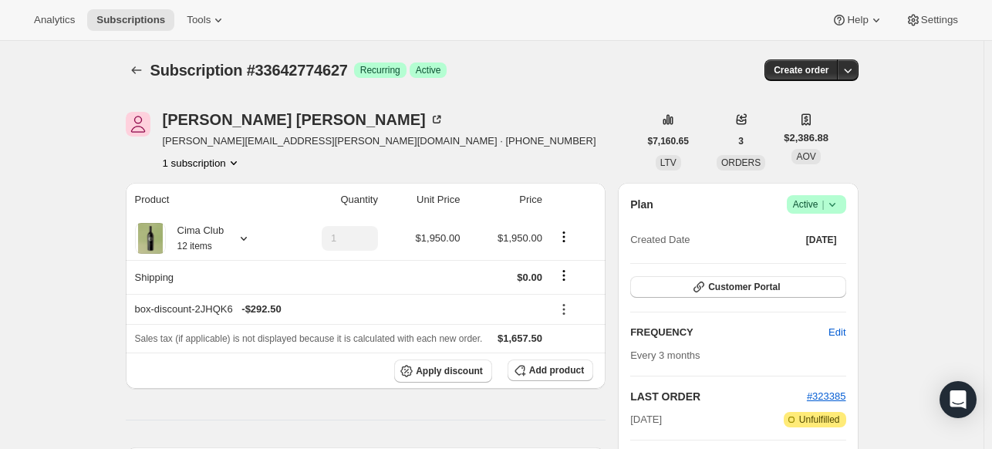
scroll to position [0, 0]
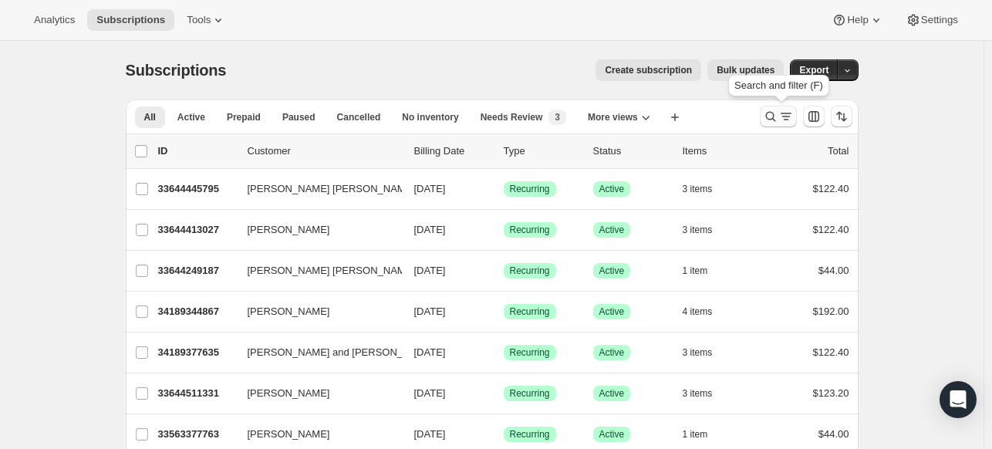
click at [773, 116] on icon "Search and filter results" at bounding box center [770, 116] width 15 height 15
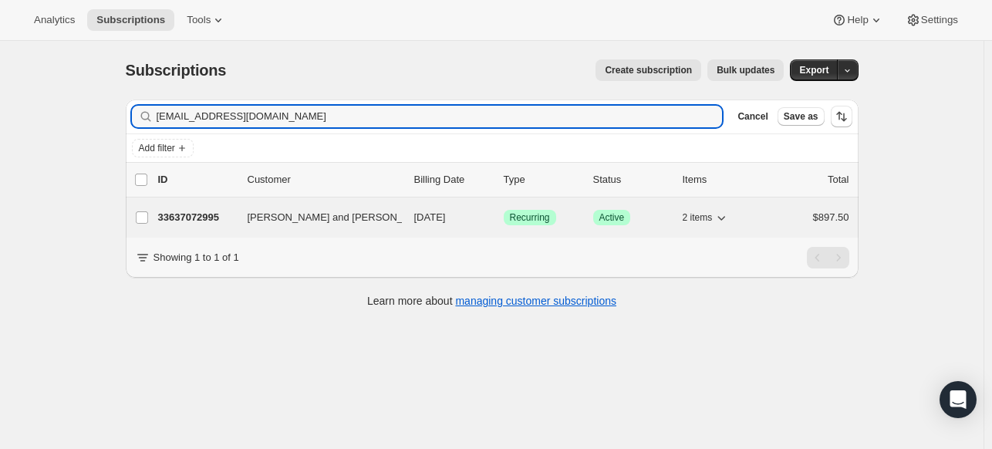
type input "[EMAIL_ADDRESS][DOMAIN_NAME]"
click at [217, 210] on p "33637072995" at bounding box center [196, 217] width 77 height 15
